Goal: Task Accomplishment & Management: Use online tool/utility

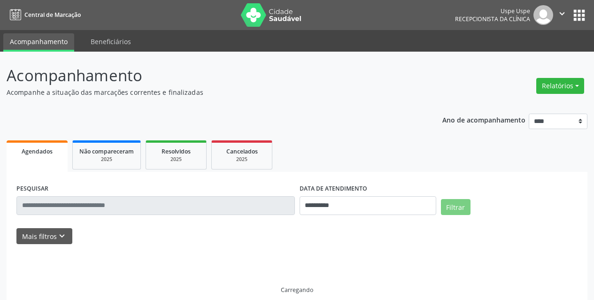
click at [549, 85] on button "Relatórios" at bounding box center [560, 86] width 48 height 16
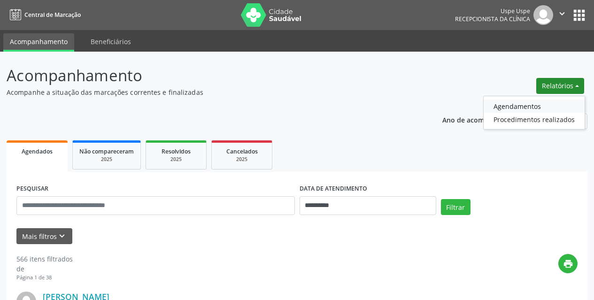
click at [528, 108] on link "Agendamentos" at bounding box center [534, 106] width 101 height 13
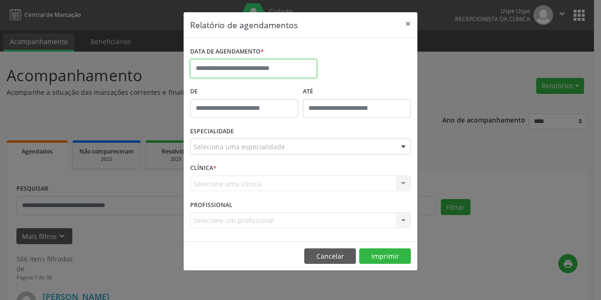
click at [274, 70] on input "text" at bounding box center [253, 68] width 127 height 19
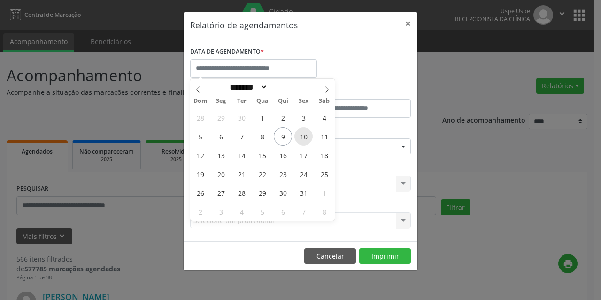
click at [301, 137] on span "10" at bounding box center [303, 136] width 18 height 18
type input "**********"
click at [309, 138] on span "10" at bounding box center [303, 136] width 18 height 18
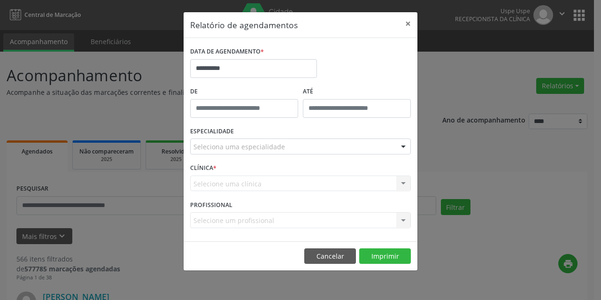
click at [309, 138] on div "ESPECIALIDADE Seleciona uma especialidade Todas as especialidades Alergologia A…" at bounding box center [300, 142] width 225 height 37
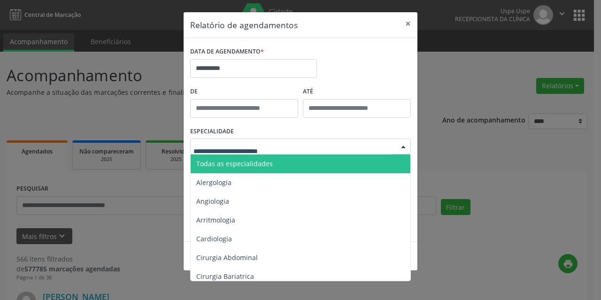
click at [258, 163] on span "Todas as especialidades" at bounding box center [234, 163] width 77 height 9
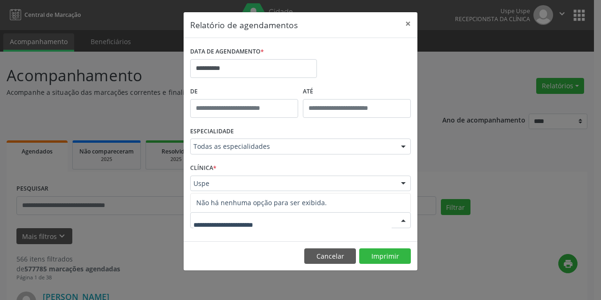
click at [282, 221] on div at bounding box center [300, 220] width 221 height 16
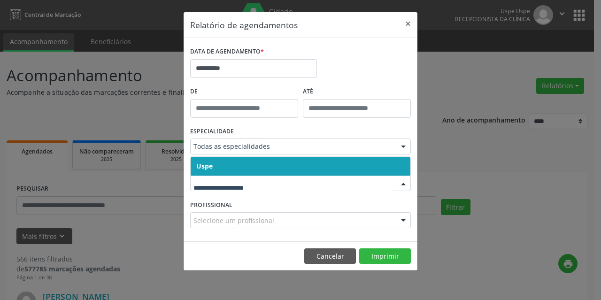
click at [253, 159] on span "Uspe" at bounding box center [301, 166] width 220 height 19
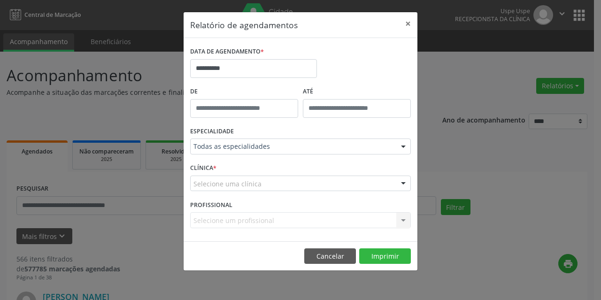
click at [242, 193] on div "CLÍNICA * Selecione uma clínica Uspe Nenhum resultado encontrado para: " " Não …" at bounding box center [300, 179] width 225 height 37
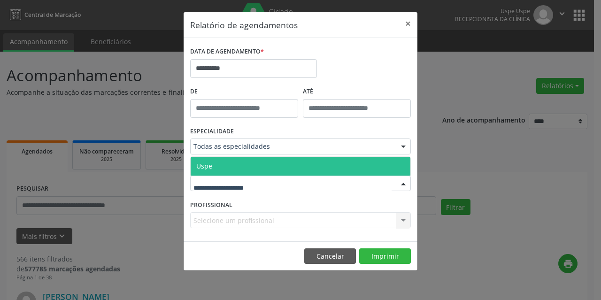
click at [242, 160] on span "Uspe" at bounding box center [301, 166] width 220 height 19
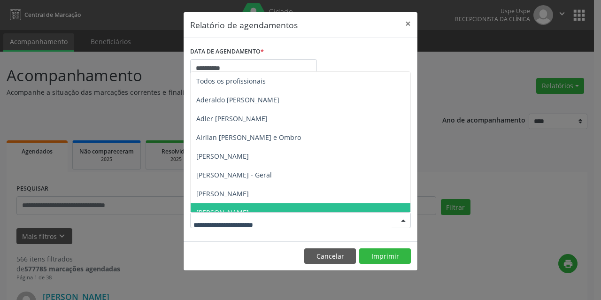
drag, startPoint x: 251, startPoint y: 212, endPoint x: 246, endPoint y: 220, distance: 9.4
click at [250, 214] on div at bounding box center [300, 220] width 221 height 16
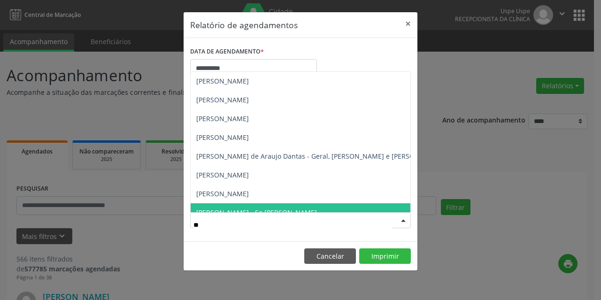
type input "***"
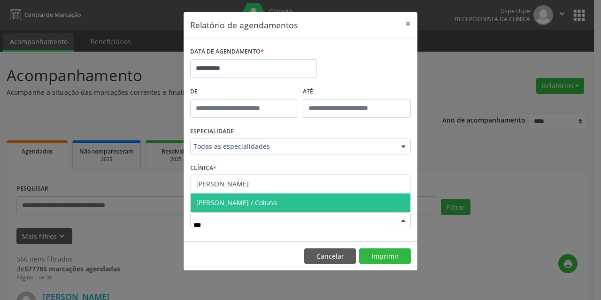
click at [247, 205] on span "[PERSON_NAME] / Coluna" at bounding box center [236, 202] width 81 height 9
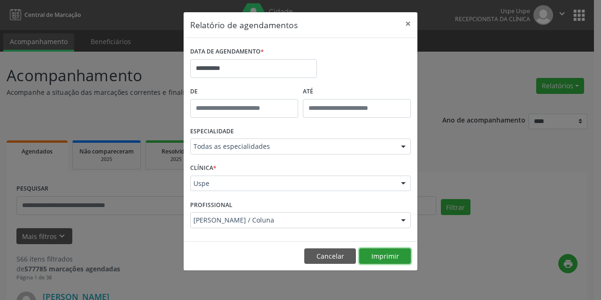
click at [393, 256] on button "Imprimir" at bounding box center [385, 256] width 52 height 16
